Goal: Transaction & Acquisition: Subscribe to service/newsletter

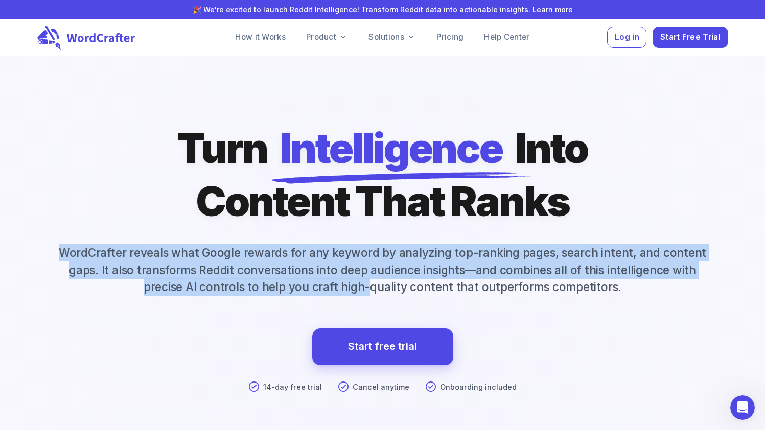
drag, startPoint x: 336, startPoint y: 244, endPoint x: 371, endPoint y: 292, distance: 60.0
click at [371, 291] on p "WordCrafter reveals what Google rewards for any keyword by analyzing top-rankin…" at bounding box center [382, 270] width 691 height 52
click at [371, 292] on p "WordCrafter reveals what Google rewards for any keyword by analyzing top-rankin…" at bounding box center [382, 270] width 691 height 52
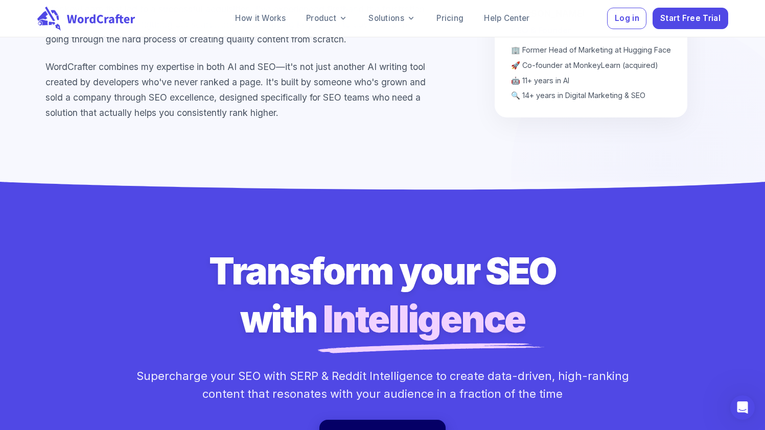
scroll to position [7415, 0]
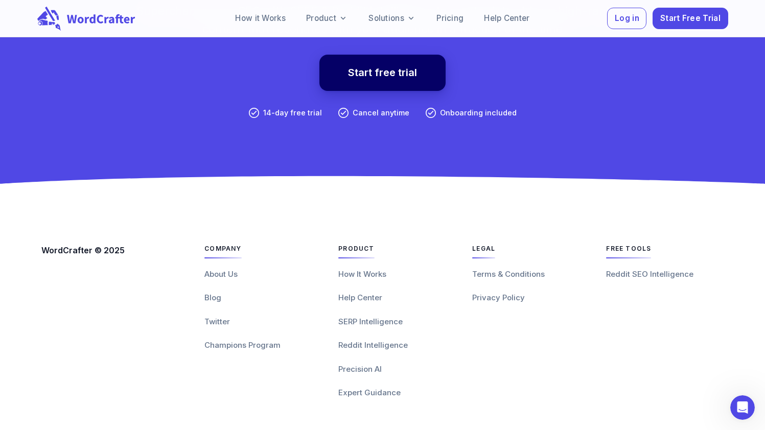
click at [229, 269] on link "About Us" at bounding box center [220, 275] width 33 height 12
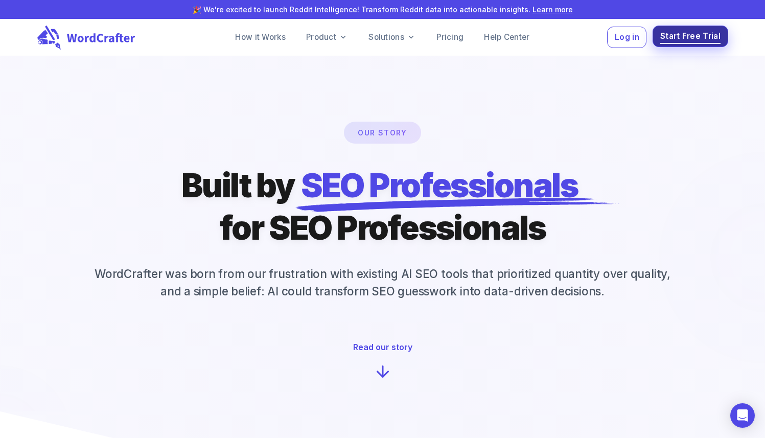
click at [696, 32] on span "Start Free Trial" at bounding box center [690, 37] width 60 height 14
